Goal: Transaction & Acquisition: Book appointment/travel/reservation

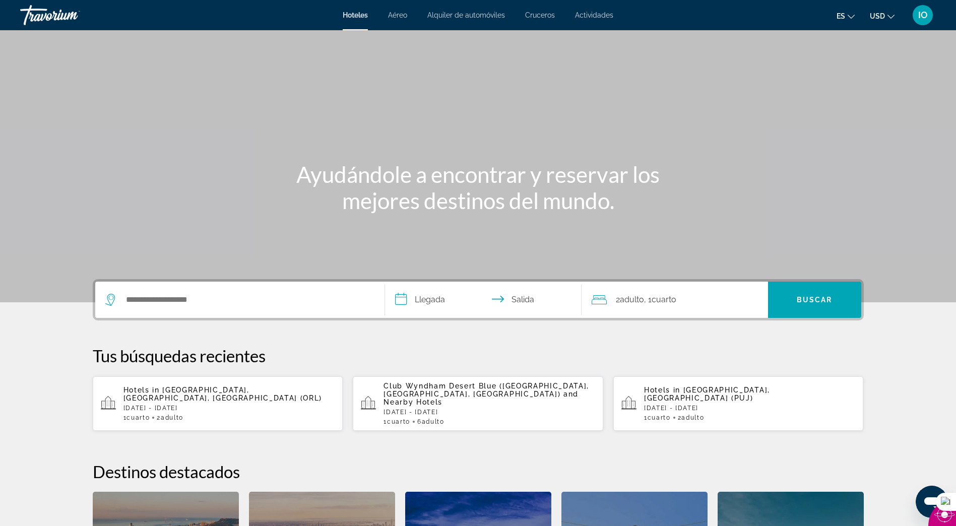
click at [191, 405] on p "[DATE] - [DATE]" at bounding box center [229, 408] width 212 height 7
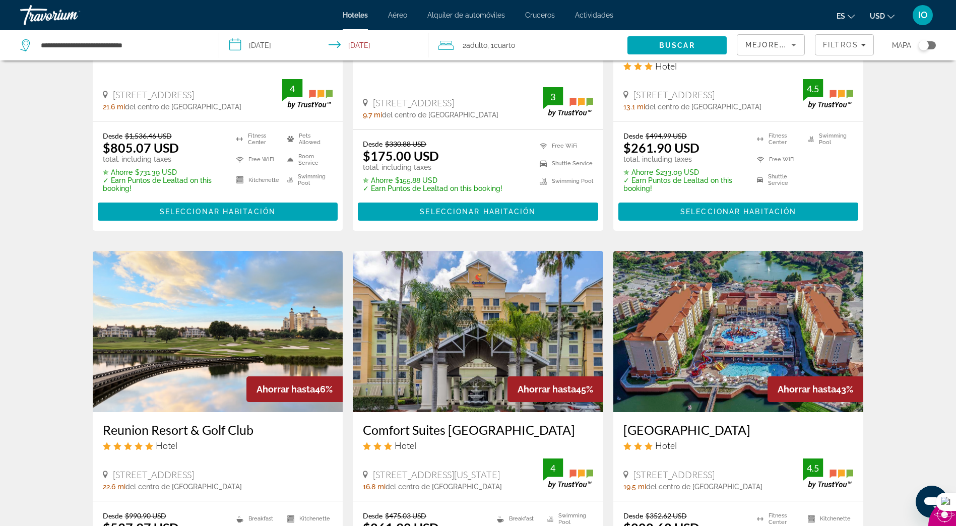
scroll to position [1283, 0]
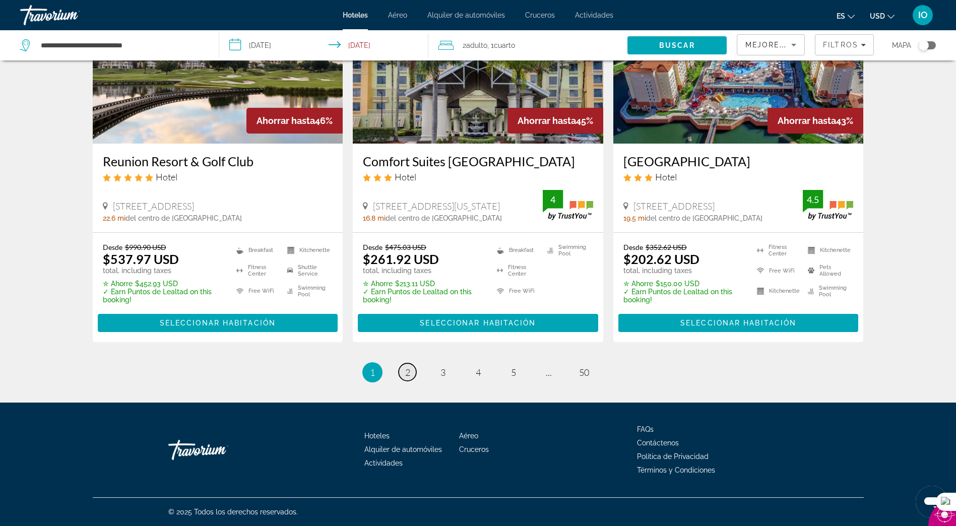
click at [407, 372] on span "2" at bounding box center [407, 372] width 5 height 11
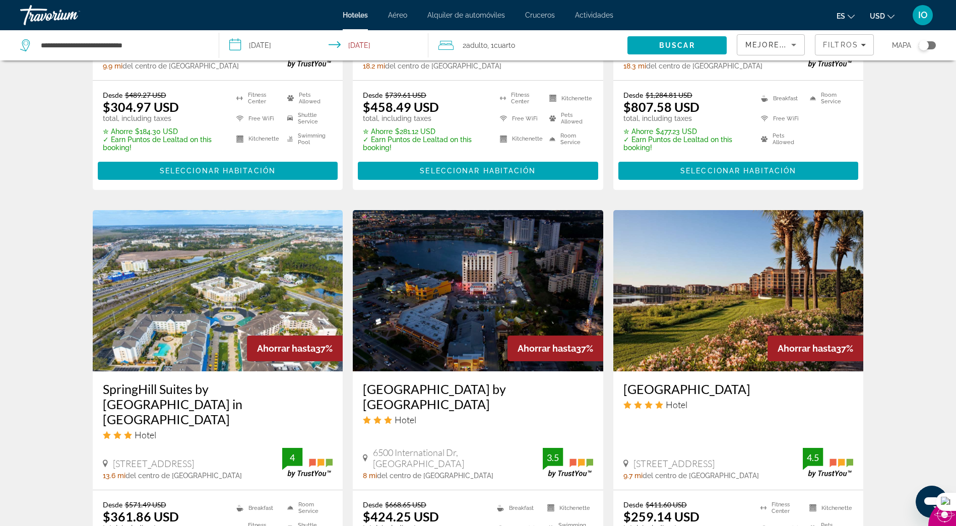
scroll to position [1298, 0]
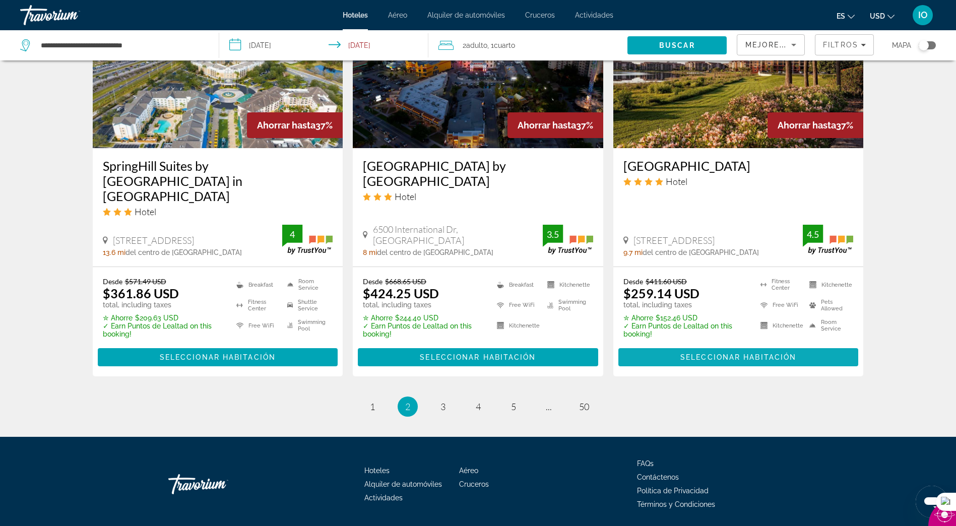
click at [721, 353] on span "Seleccionar habitación" at bounding box center [738, 357] width 116 height 8
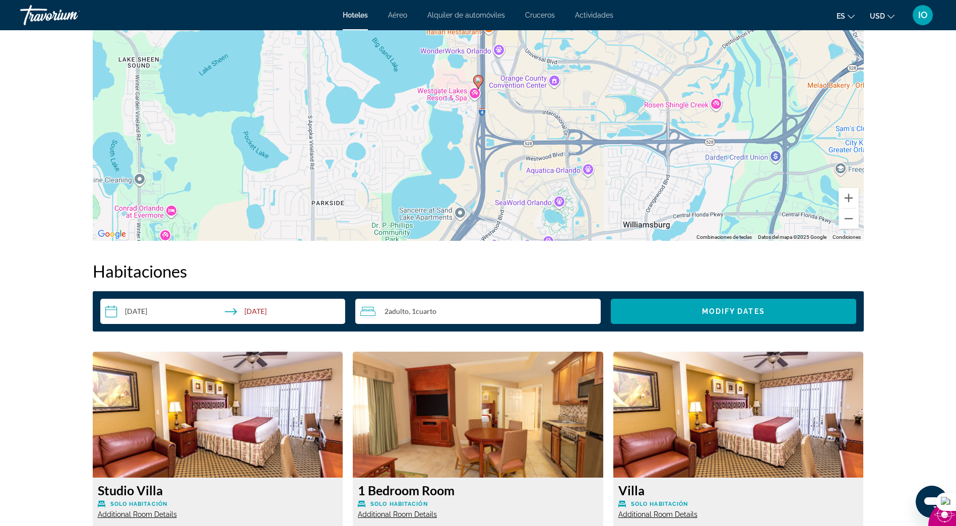
scroll to position [1344, 0]
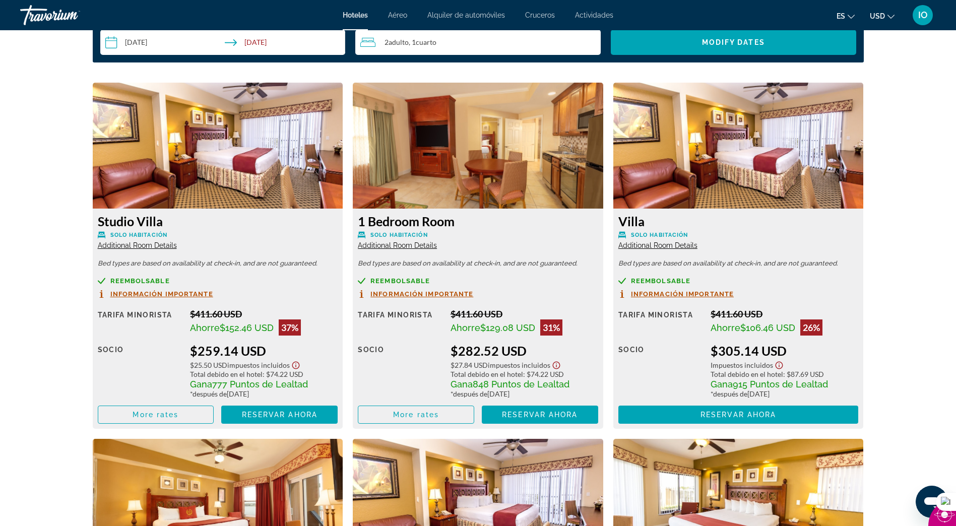
click at [131, 244] on span "Additional Room Details" at bounding box center [137, 245] width 79 height 8
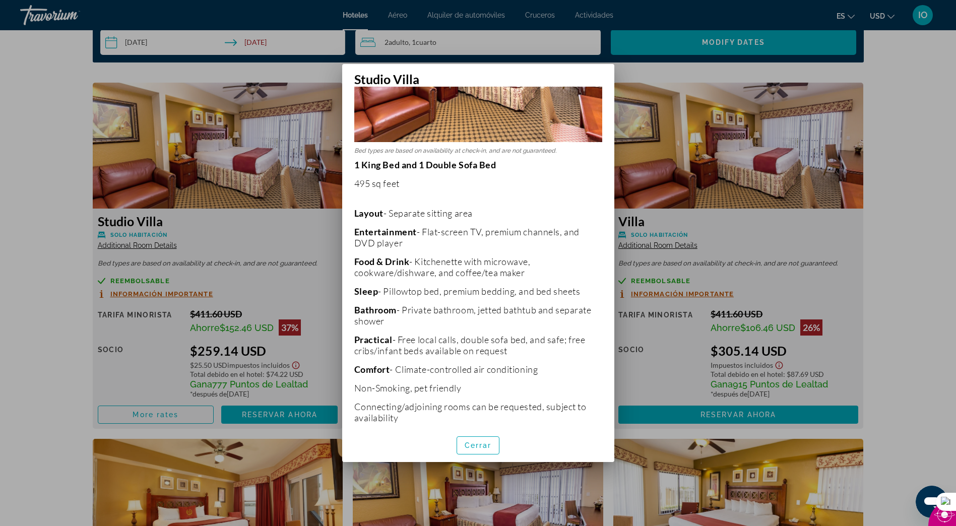
scroll to position [132, 0]
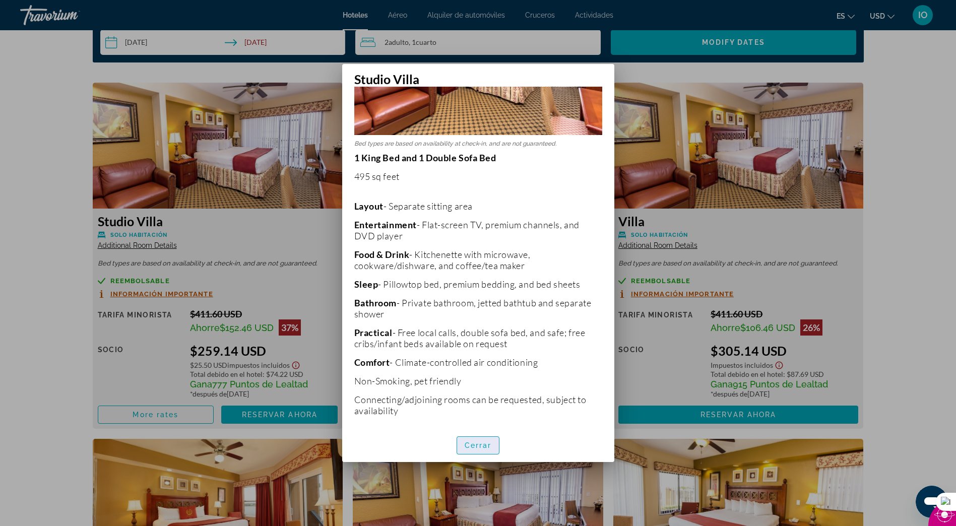
drag, startPoint x: 482, startPoint y: 448, endPoint x: 475, endPoint y: 444, distance: 8.6
click at [480, 447] on span "Cerrar" at bounding box center [478, 446] width 27 height 8
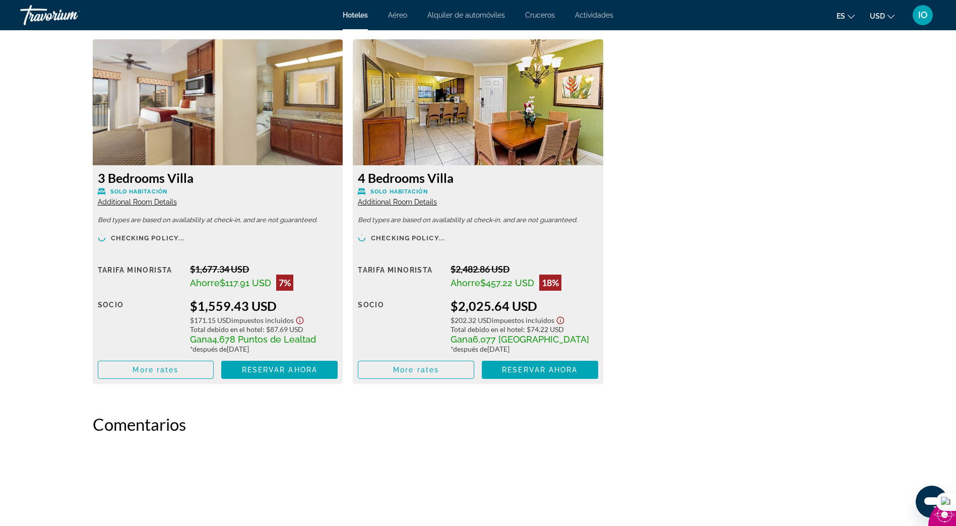
scroll to position [2044, 0]
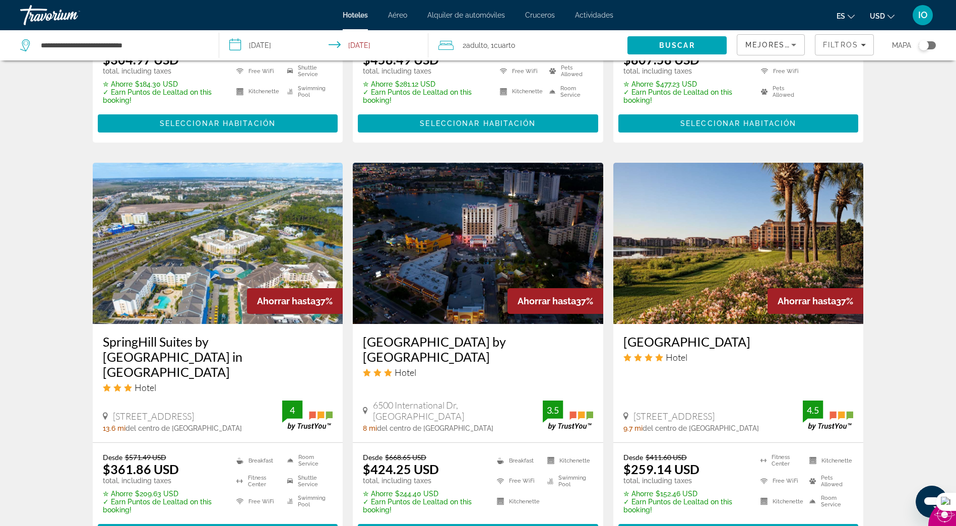
scroll to position [1298, 0]
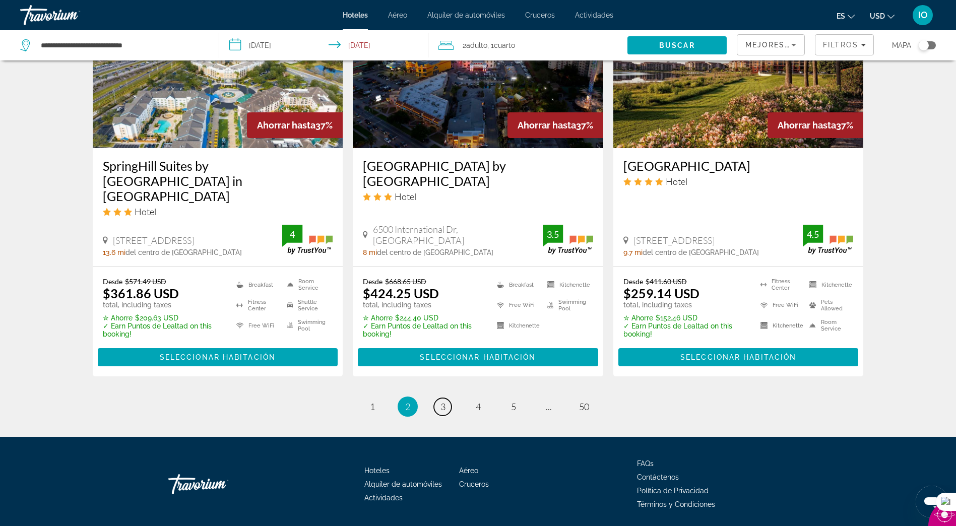
click at [446, 398] on link "page 3" at bounding box center [443, 407] width 18 height 18
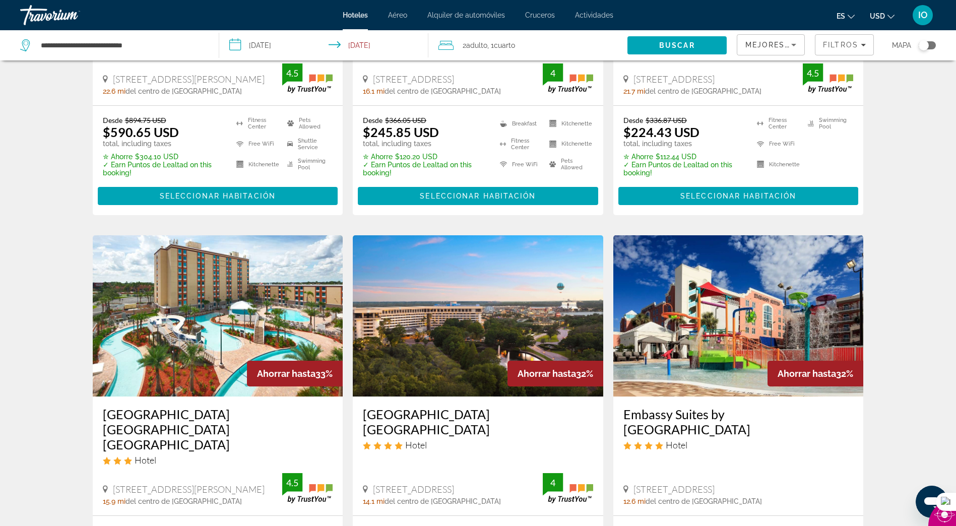
scroll to position [1314, 0]
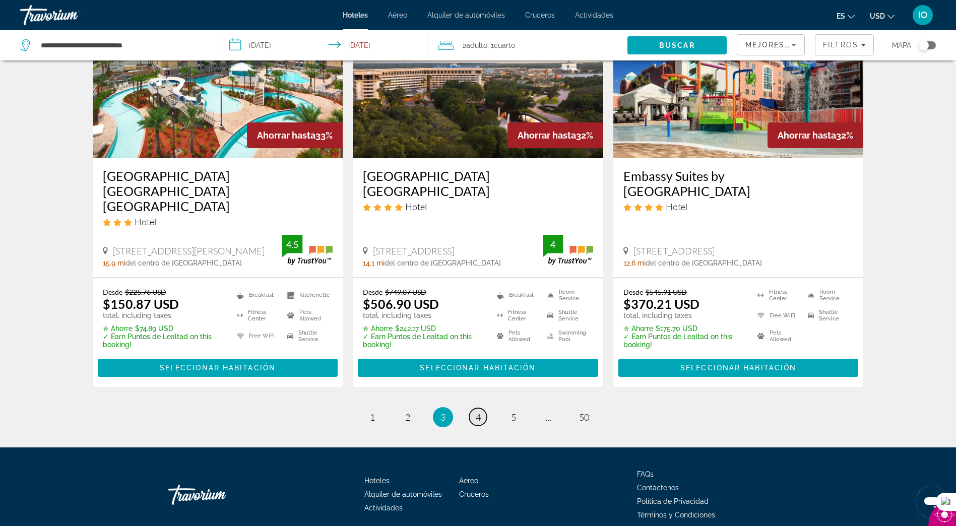
click at [474, 408] on link "page 4" at bounding box center [478, 417] width 18 height 18
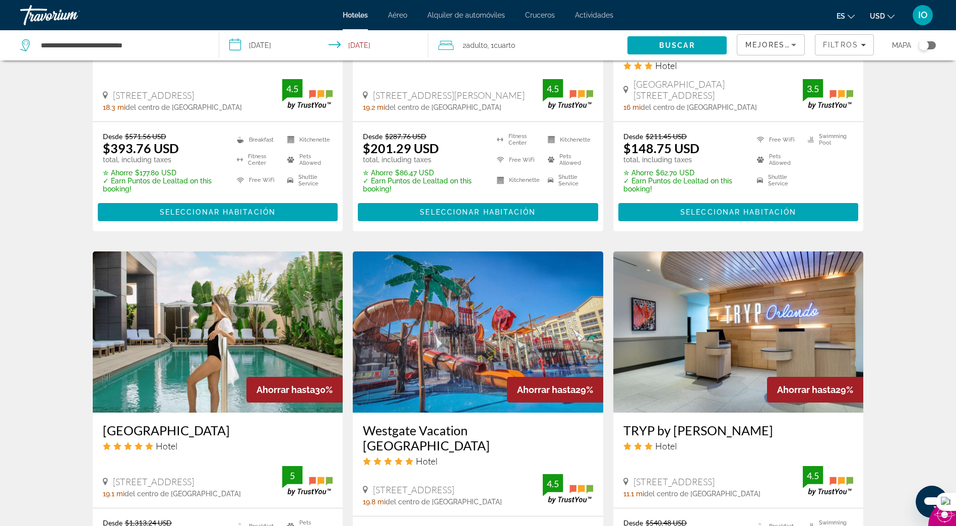
scroll to position [1314, 0]
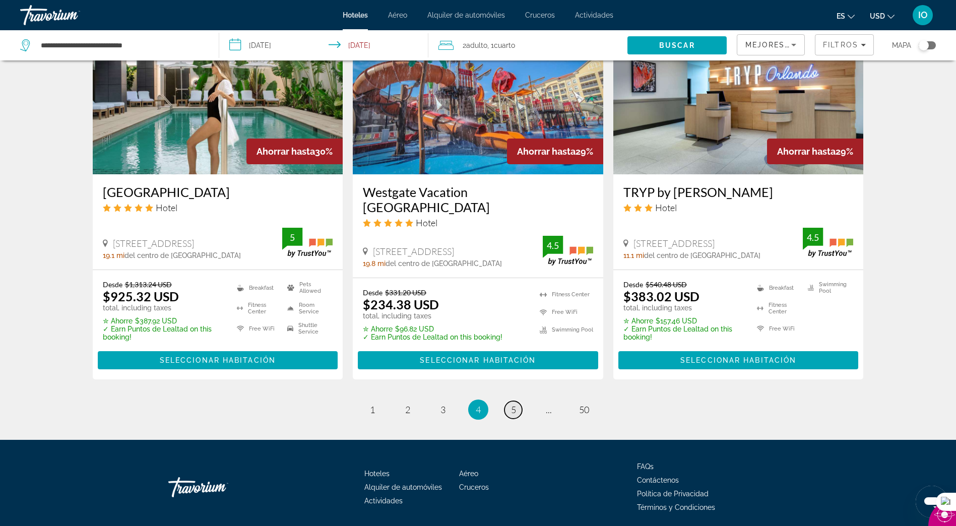
click at [515, 404] on span "5" at bounding box center [513, 409] width 5 height 11
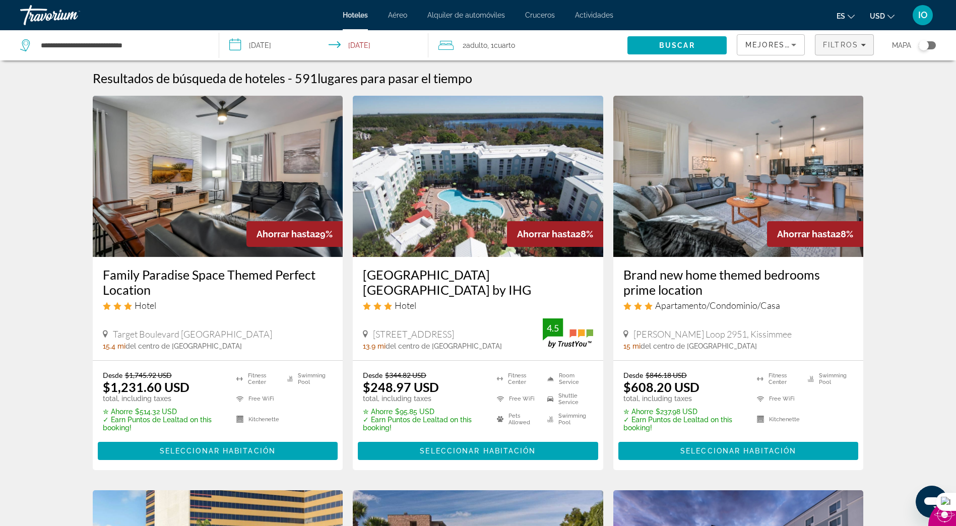
click at [837, 47] on span "Filtros" at bounding box center [840, 45] width 35 height 8
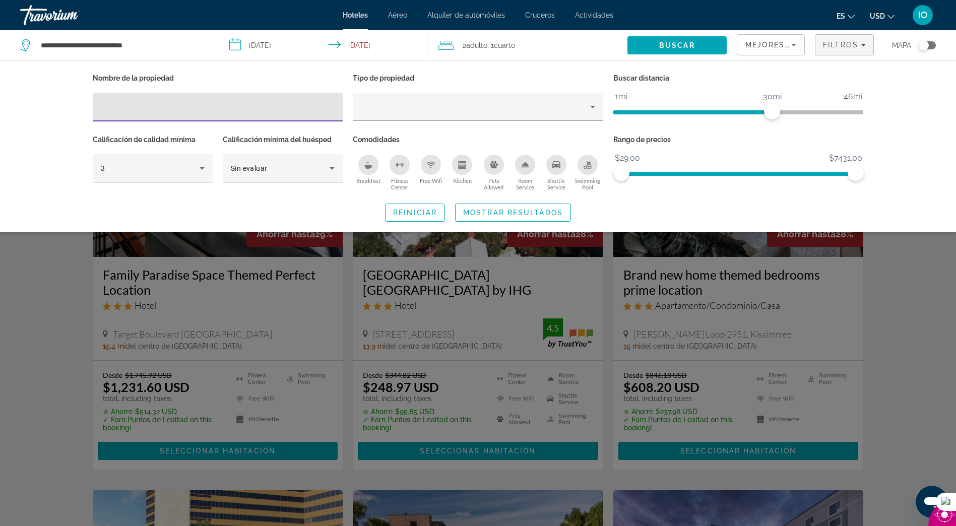
click at [203, 106] on input "Hotel Filters" at bounding box center [218, 107] width 234 height 12
type input "**********"
click at [483, 209] on button "Mostrar resultados" at bounding box center [513, 213] width 116 height 18
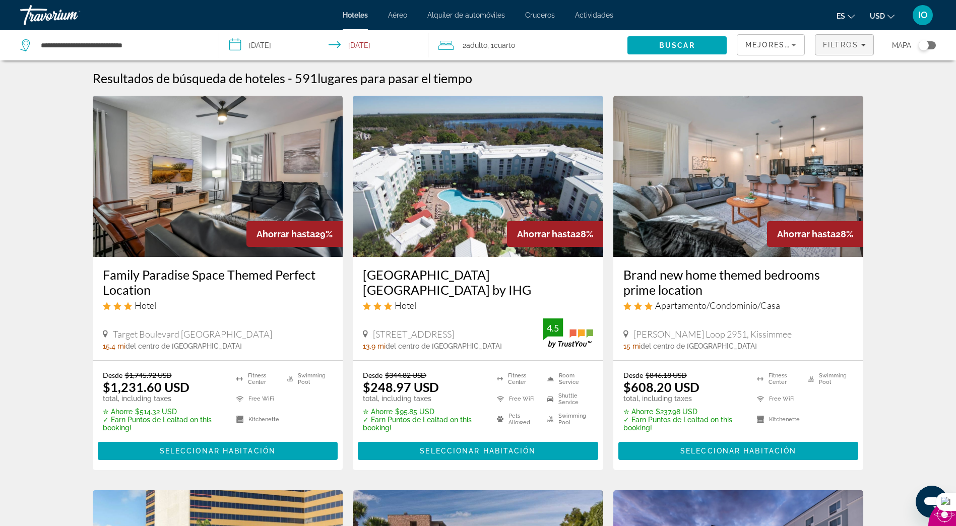
click at [837, 45] on span "Filtros" at bounding box center [840, 45] width 35 height 8
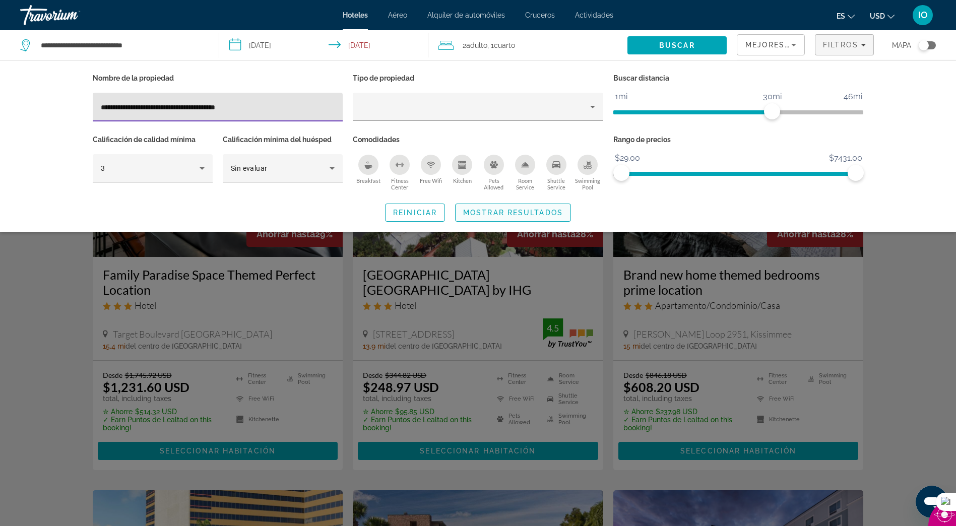
click at [504, 212] on span "Mostrar resultados" at bounding box center [513, 213] width 100 height 8
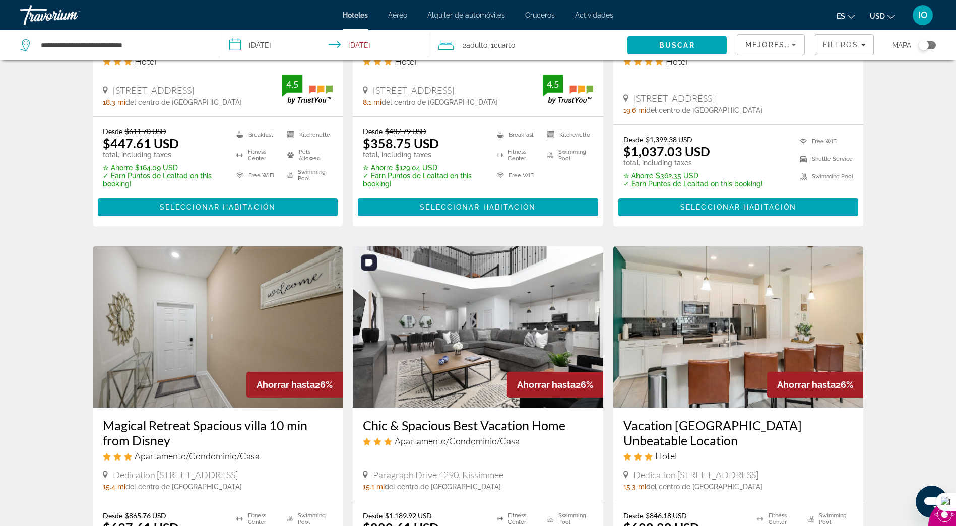
scroll to position [1303, 0]
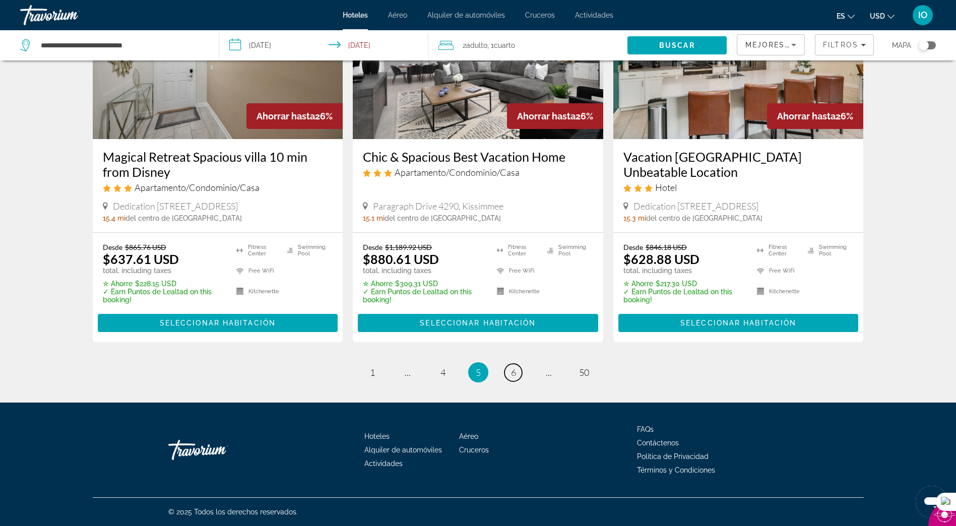
click at [521, 374] on link "page 6" at bounding box center [514, 373] width 18 height 18
